Goal: Find specific page/section: Find specific page/section

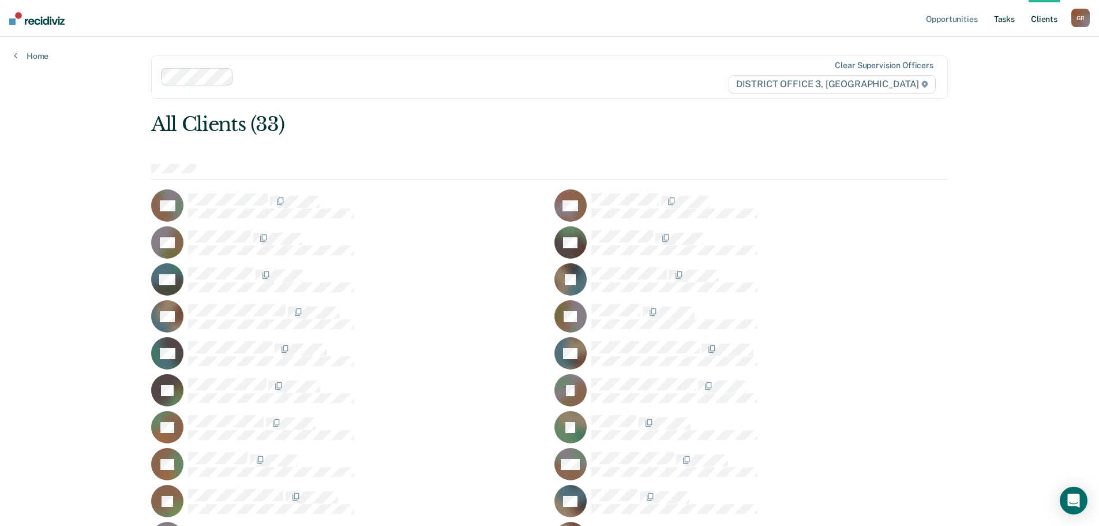
click at [1013, 17] on link "Tasks" at bounding box center [1004, 18] width 25 height 37
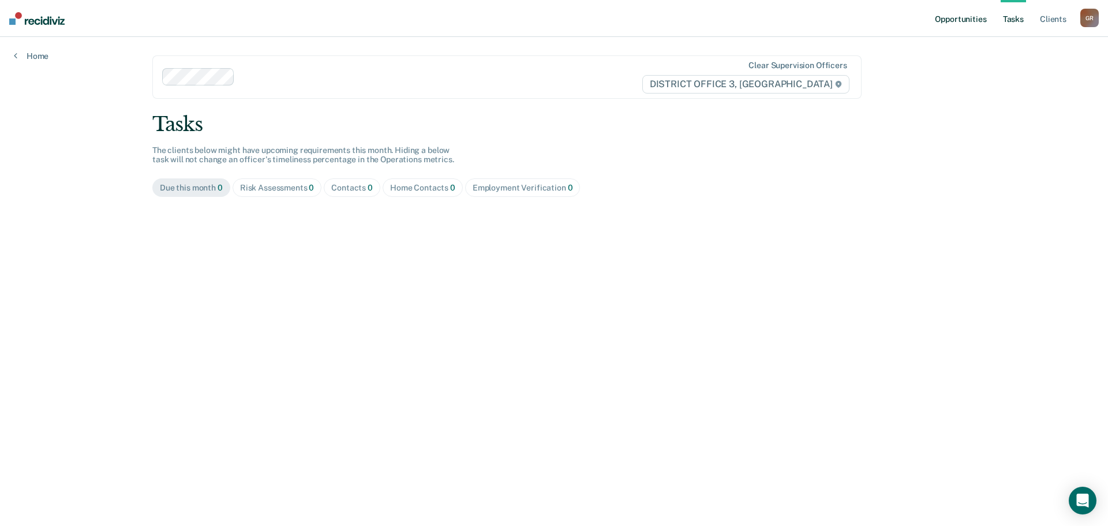
click at [943, 25] on link "Opportunities" at bounding box center [961, 18] width 56 height 37
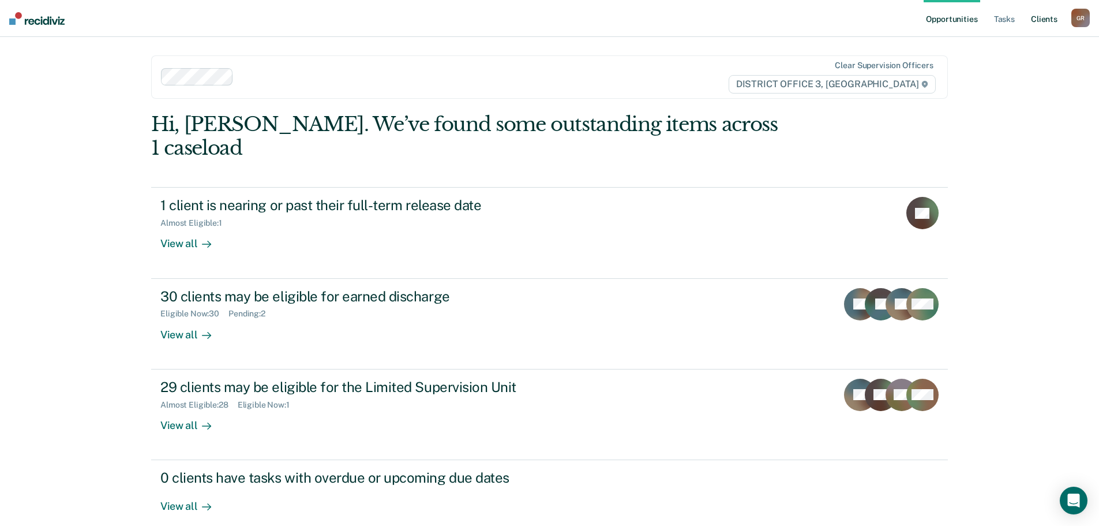
click at [1054, 21] on link "Client s" at bounding box center [1044, 18] width 31 height 37
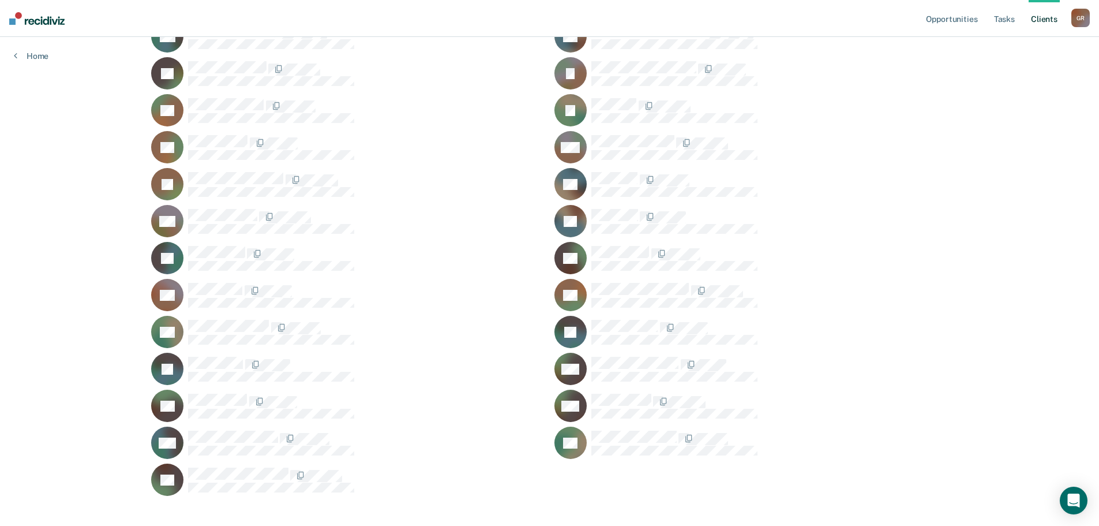
scroll to position [331, 0]
